Goal: Answer question/provide support

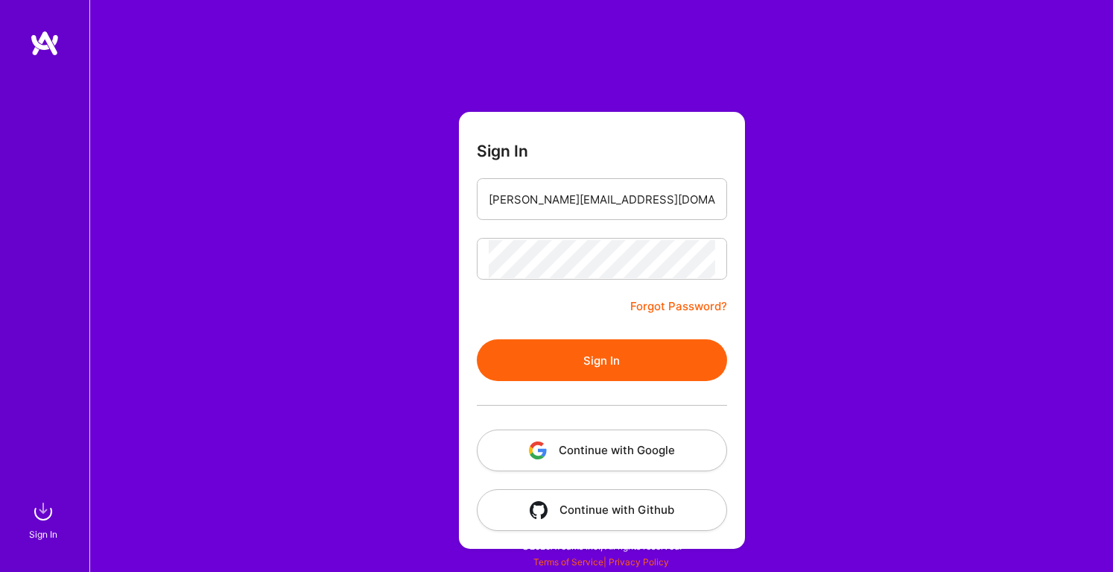
click at [605, 458] on button "Continue with Google" at bounding box center [602, 450] width 250 height 42
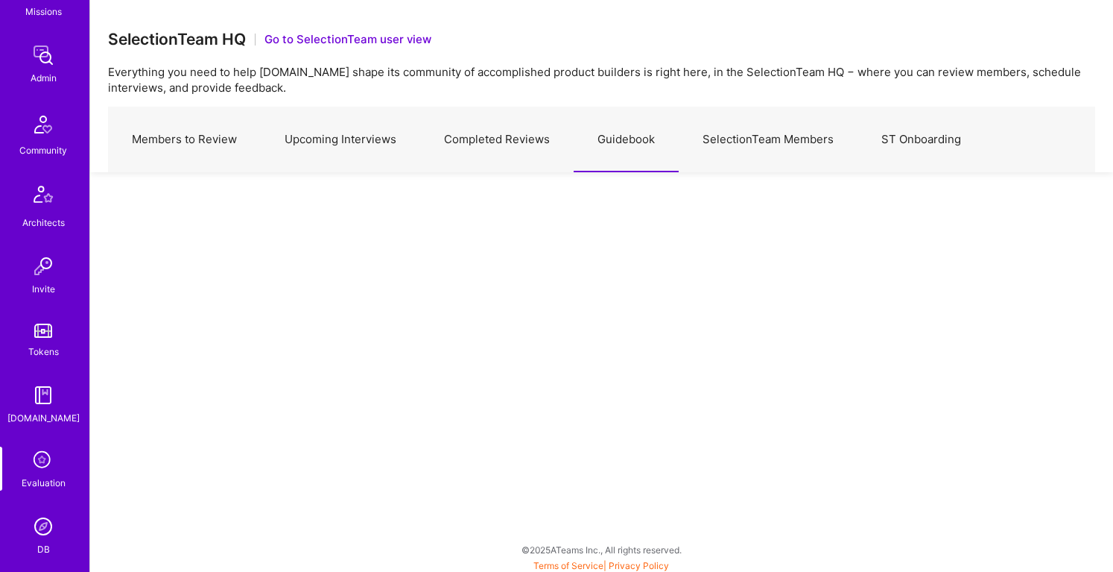
scroll to position [380, 0]
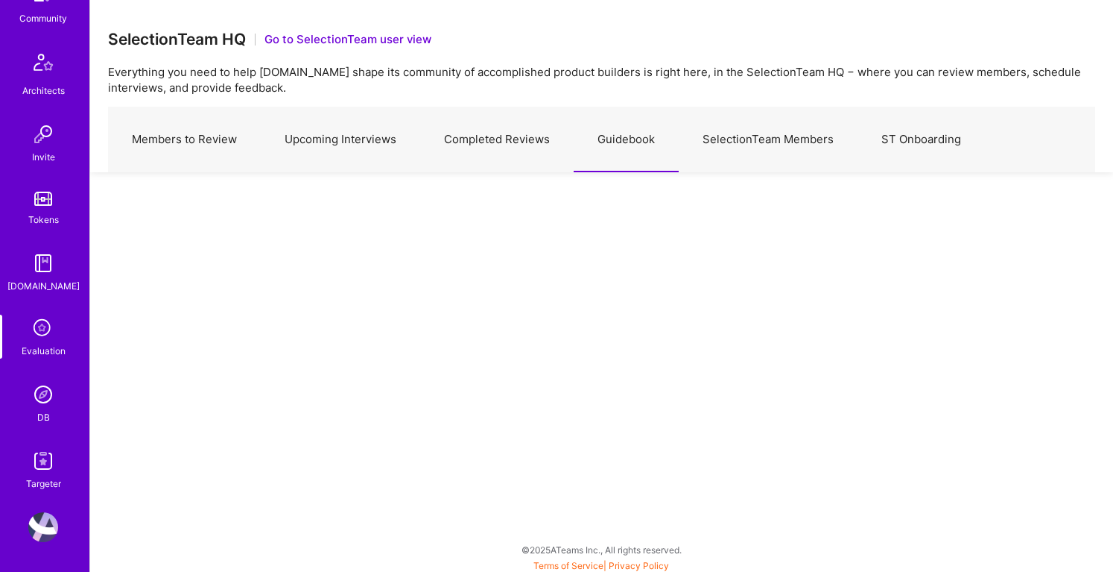
click at [38, 397] on img at bounding box center [43, 394] width 30 height 30
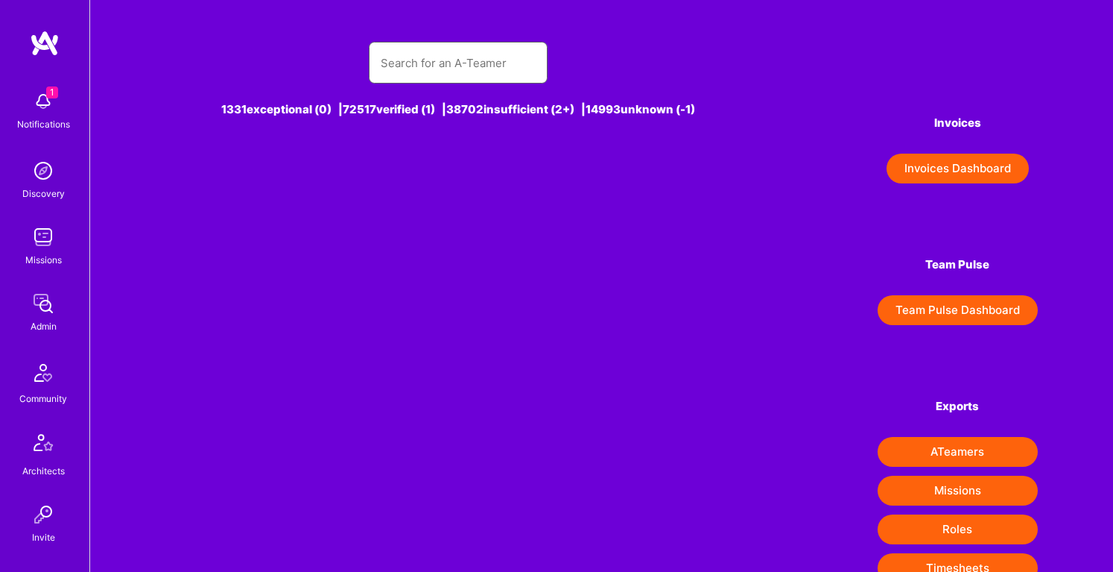
click at [504, 60] on input "text" at bounding box center [458, 63] width 155 height 38
paste input "[PERSON_NAME]"
type input "[PERSON_NAME]"
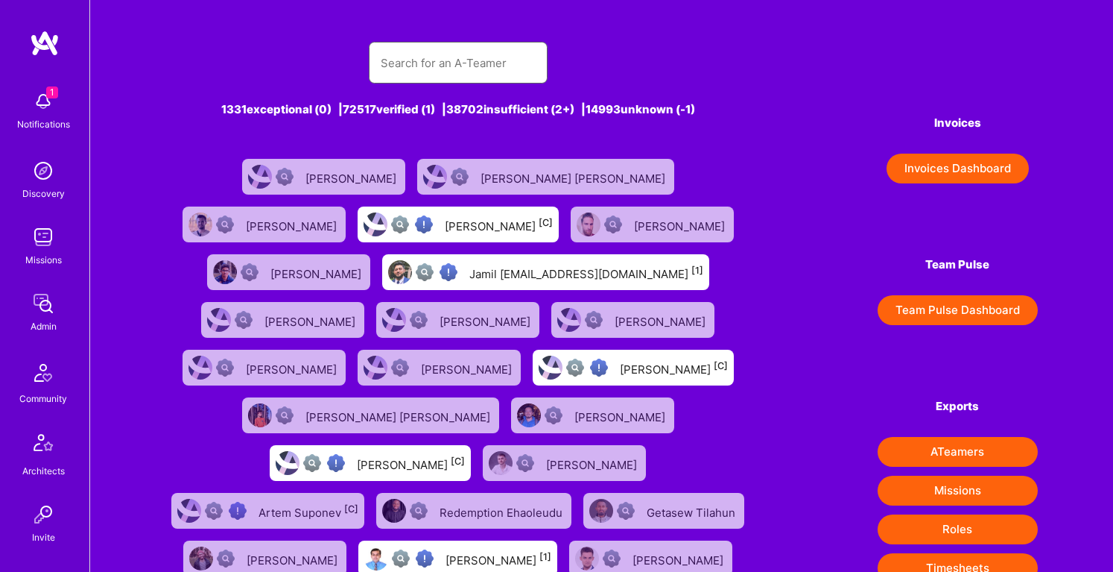
paste input "[PERSON_NAME]"
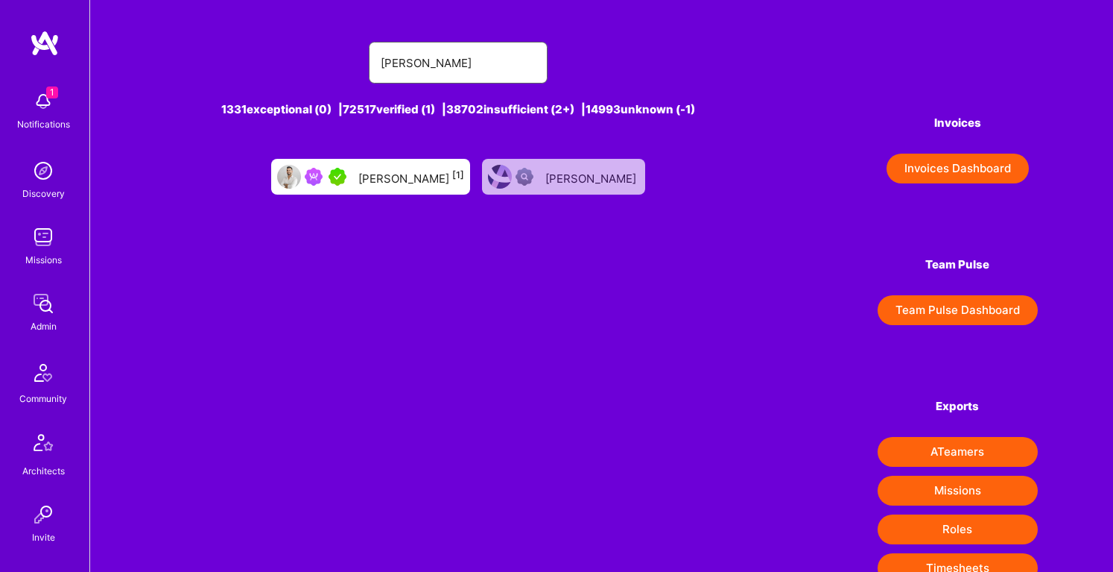
type input "[PERSON_NAME]"
click at [402, 184] on div "[PERSON_NAME] [1]" at bounding box center [411, 176] width 106 height 19
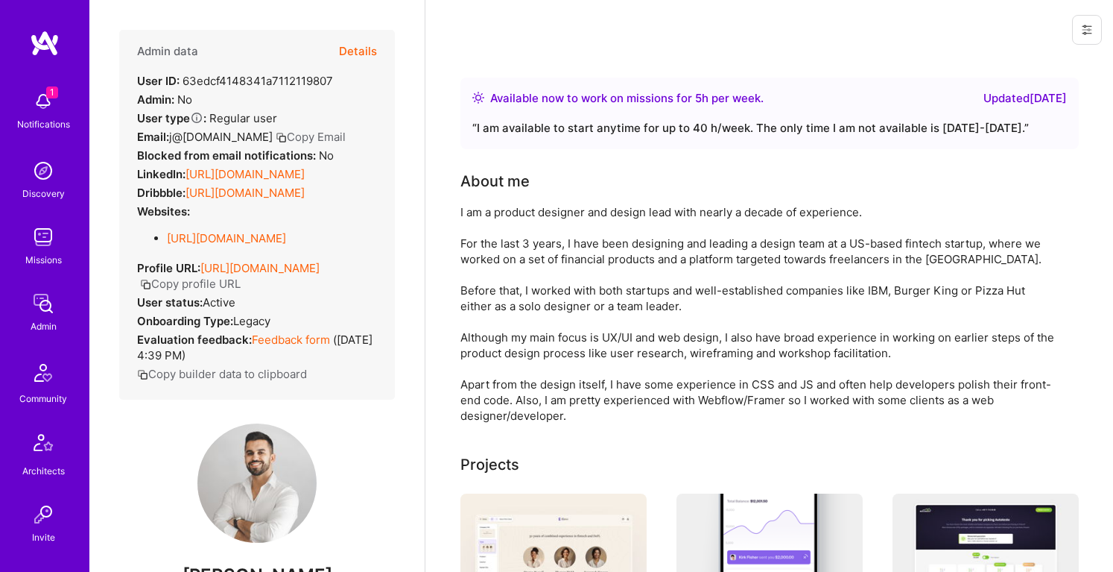
click at [370, 53] on button "Details" at bounding box center [358, 51] width 38 height 43
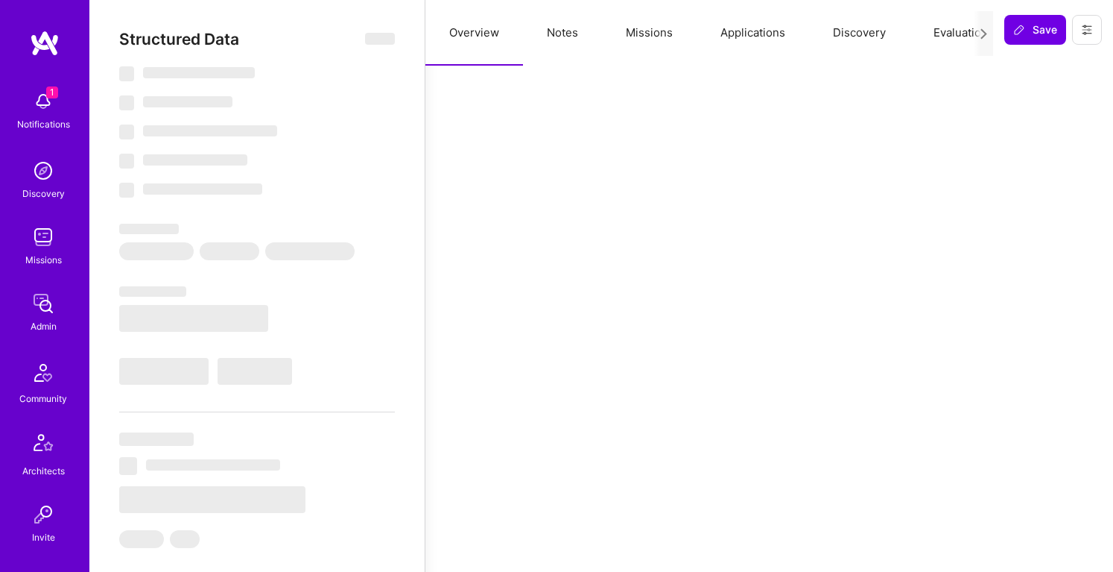
click at [565, 29] on button "Notes" at bounding box center [562, 33] width 79 height 66
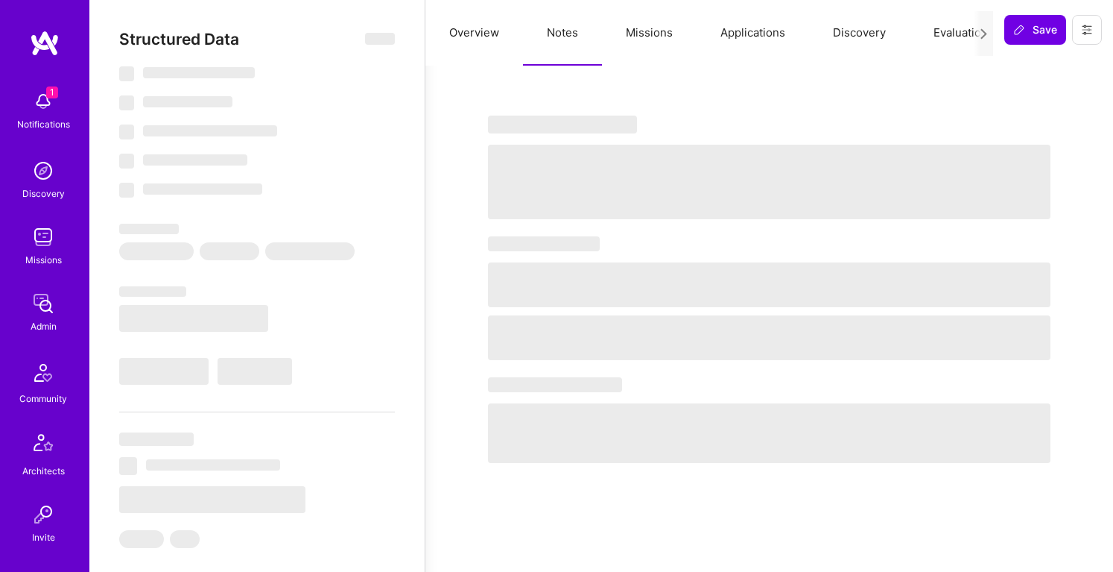
select select "Right Now"
select select "7"
select select "4"
select select "6"
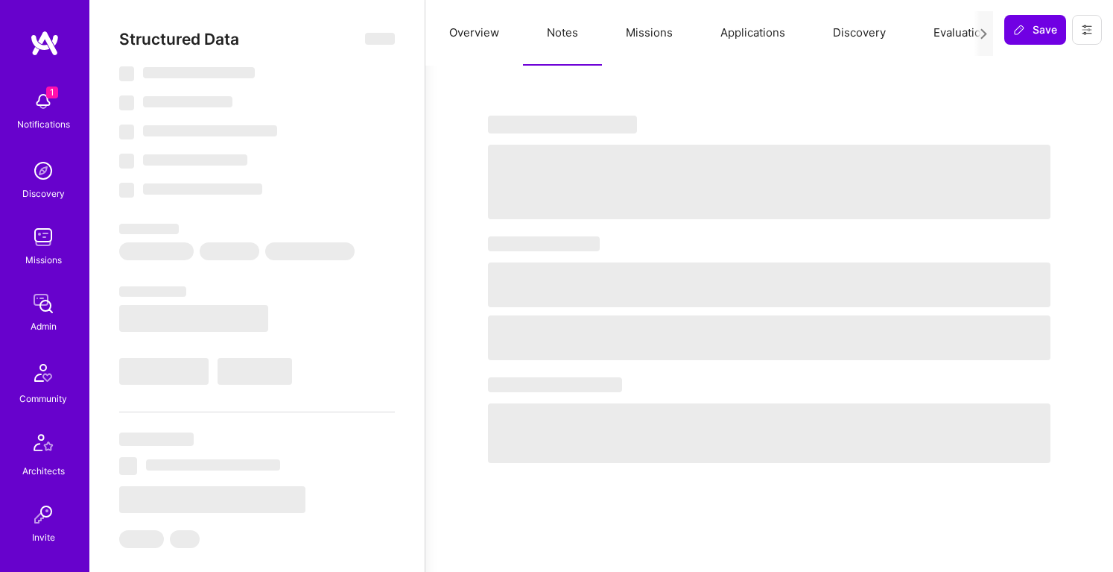
select select "US"
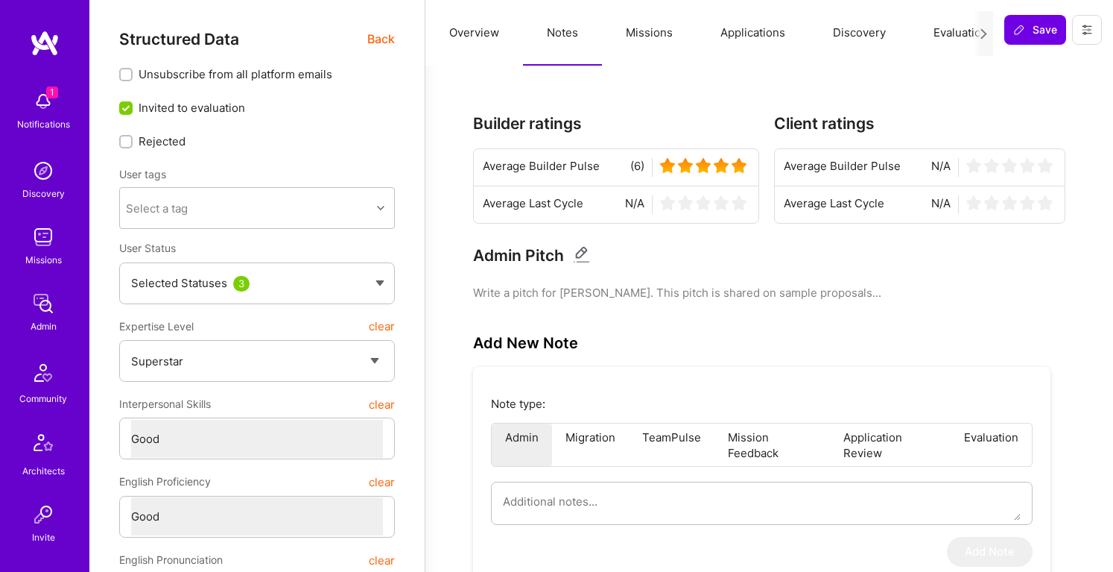
click at [393, 39] on span "Back" at bounding box center [381, 39] width 28 height 19
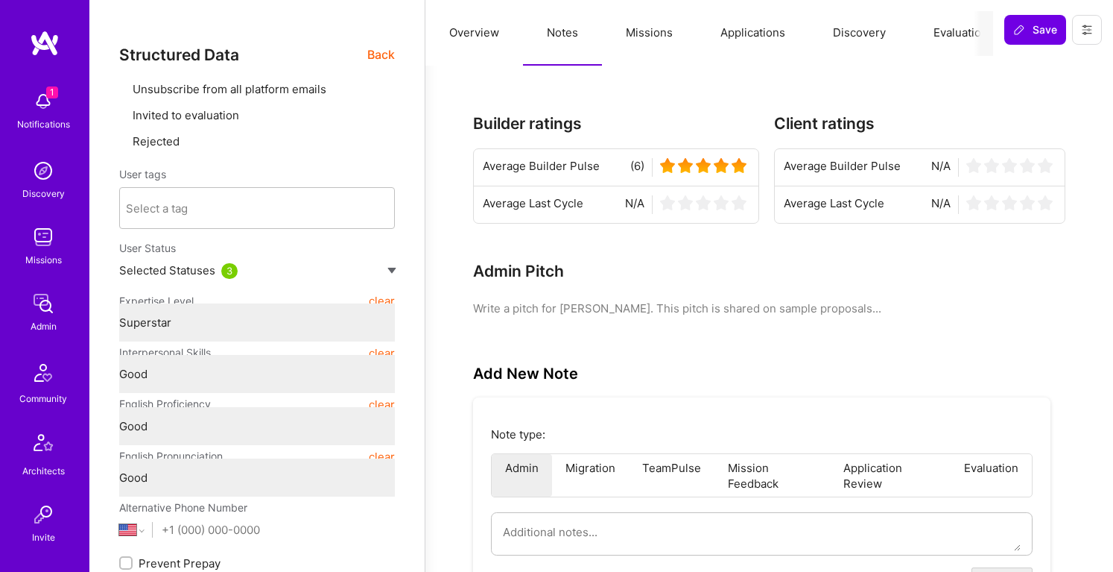
type textarea "x"
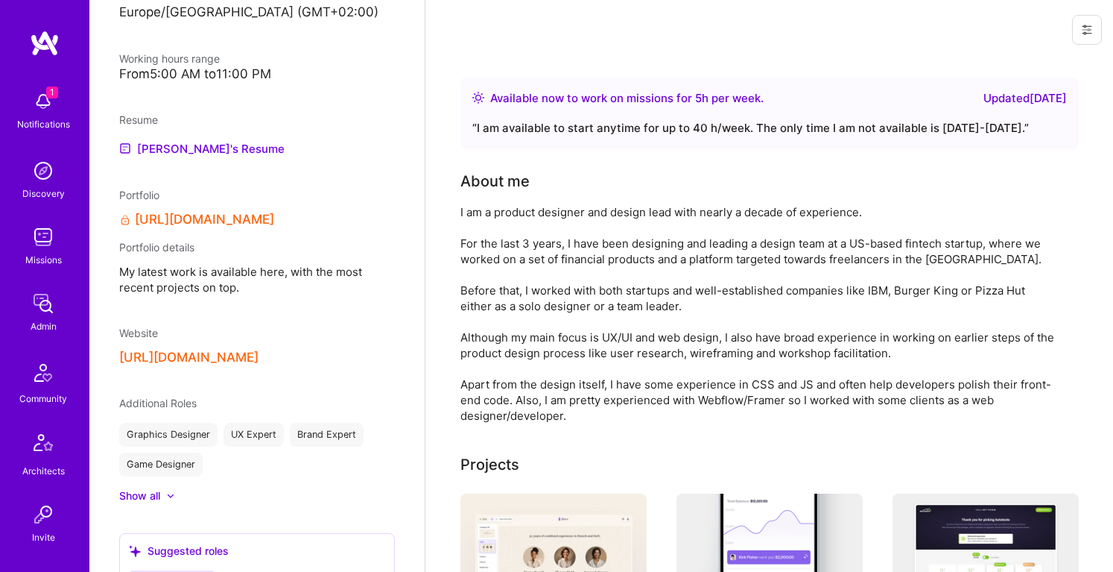
scroll to position [984, 0]
